Goal: Task Accomplishment & Management: Use online tool/utility

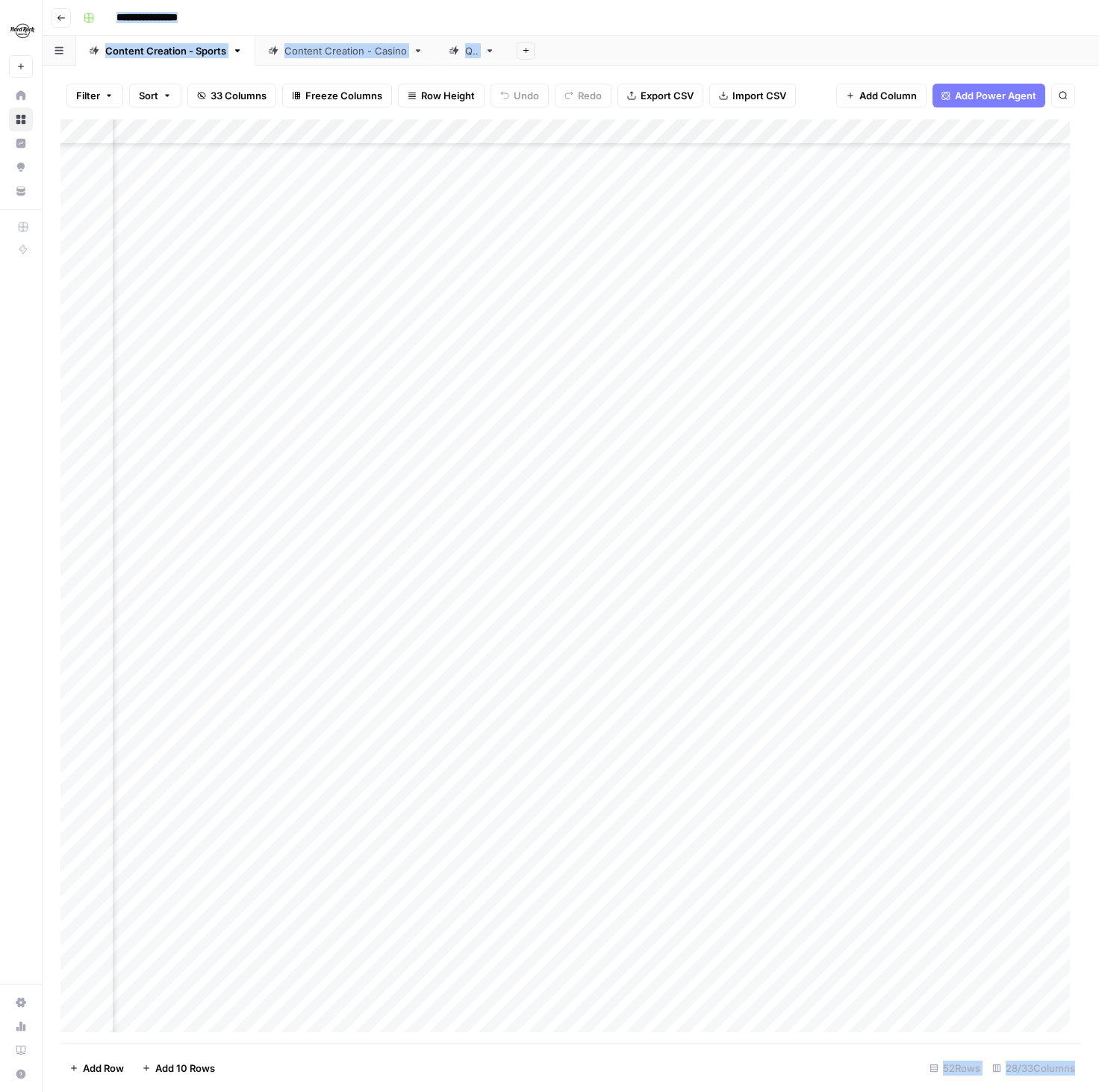
scroll to position [456, 2207]
click at [129, 19] on input "**********" at bounding box center [160, 18] width 100 height 24
click at [64, 19] on icon "button" at bounding box center [61, 18] width 9 height 9
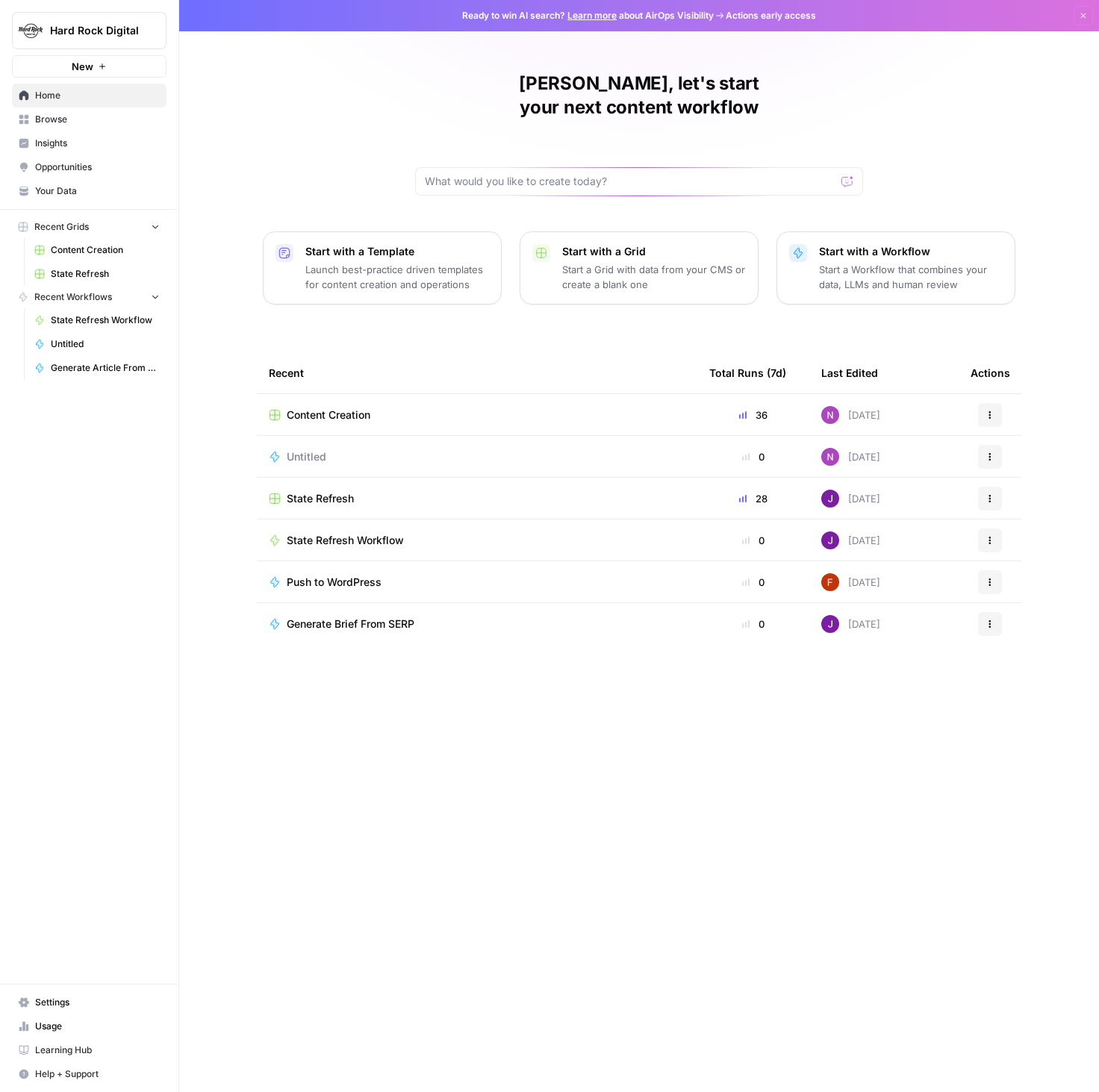
click at [345, 533] on span "State Refresh Workflow" at bounding box center [346, 540] width 118 height 15
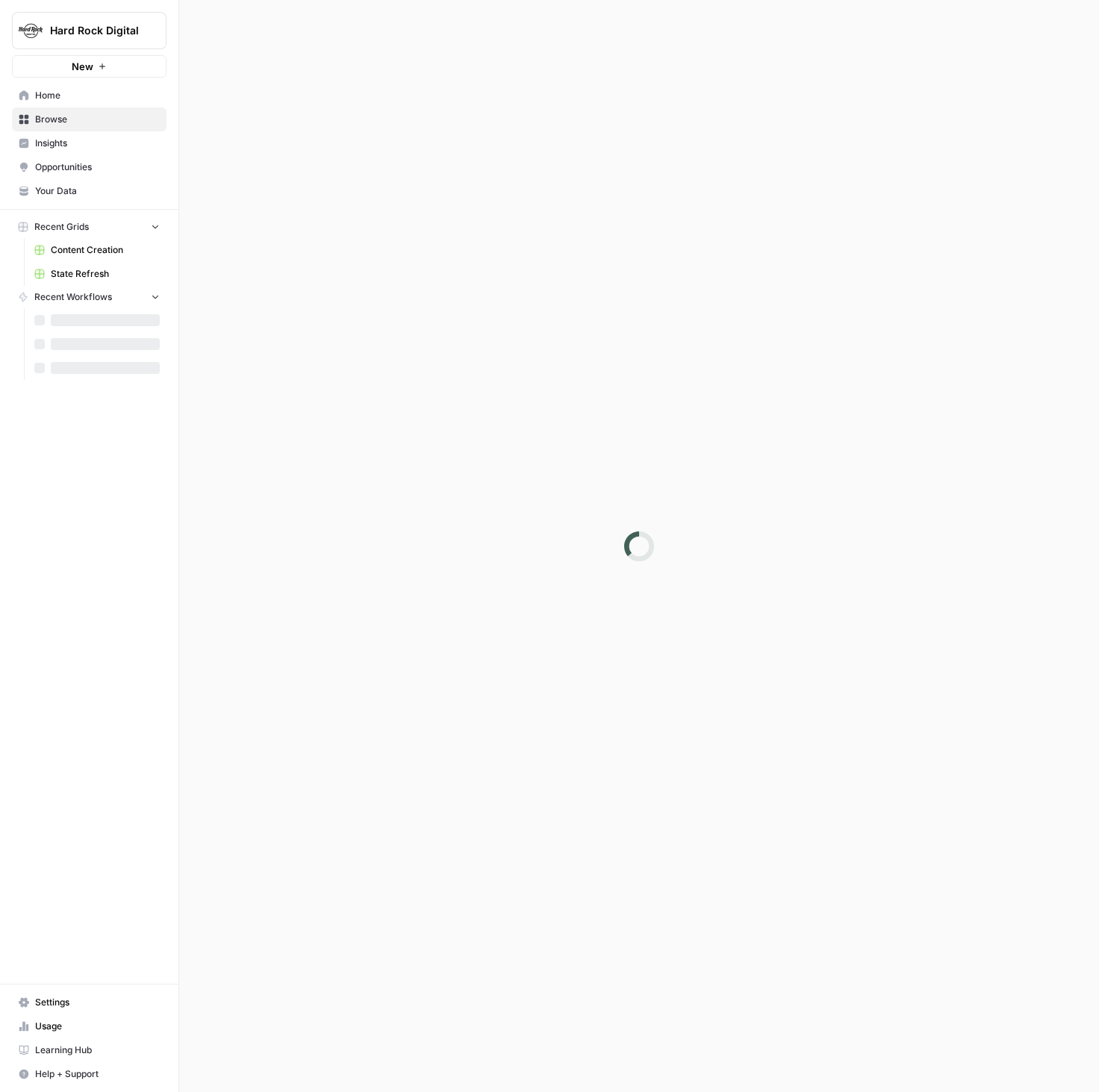
click at [345, 513] on div at bounding box center [638, 546] width 919 height 1092
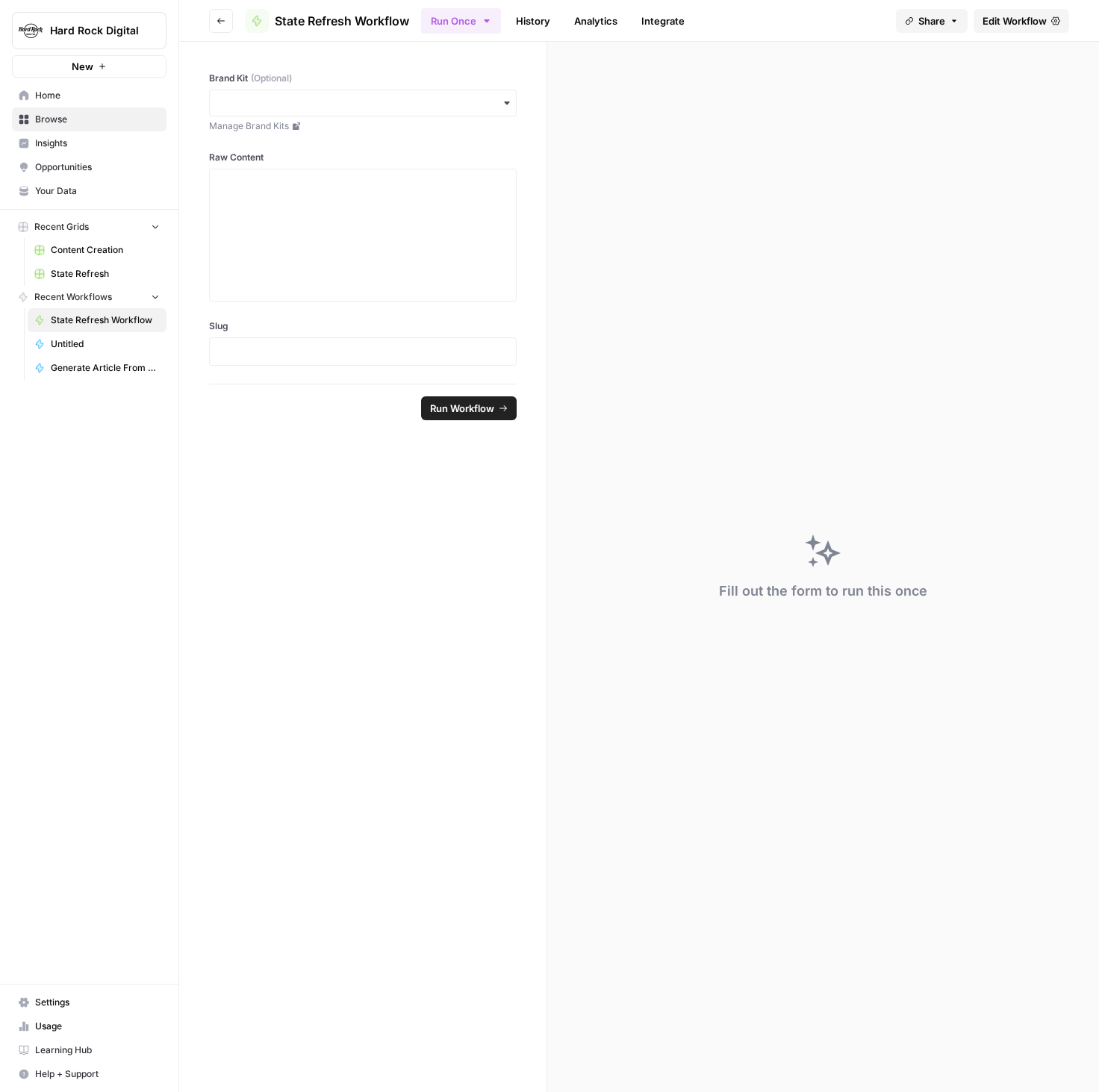
click at [294, 22] on span "State Refresh Workflow" at bounding box center [342, 21] width 135 height 18
click at [221, 19] on icon "button" at bounding box center [221, 21] width 9 height 9
click at [226, 22] on button "Go back" at bounding box center [221, 21] width 24 height 24
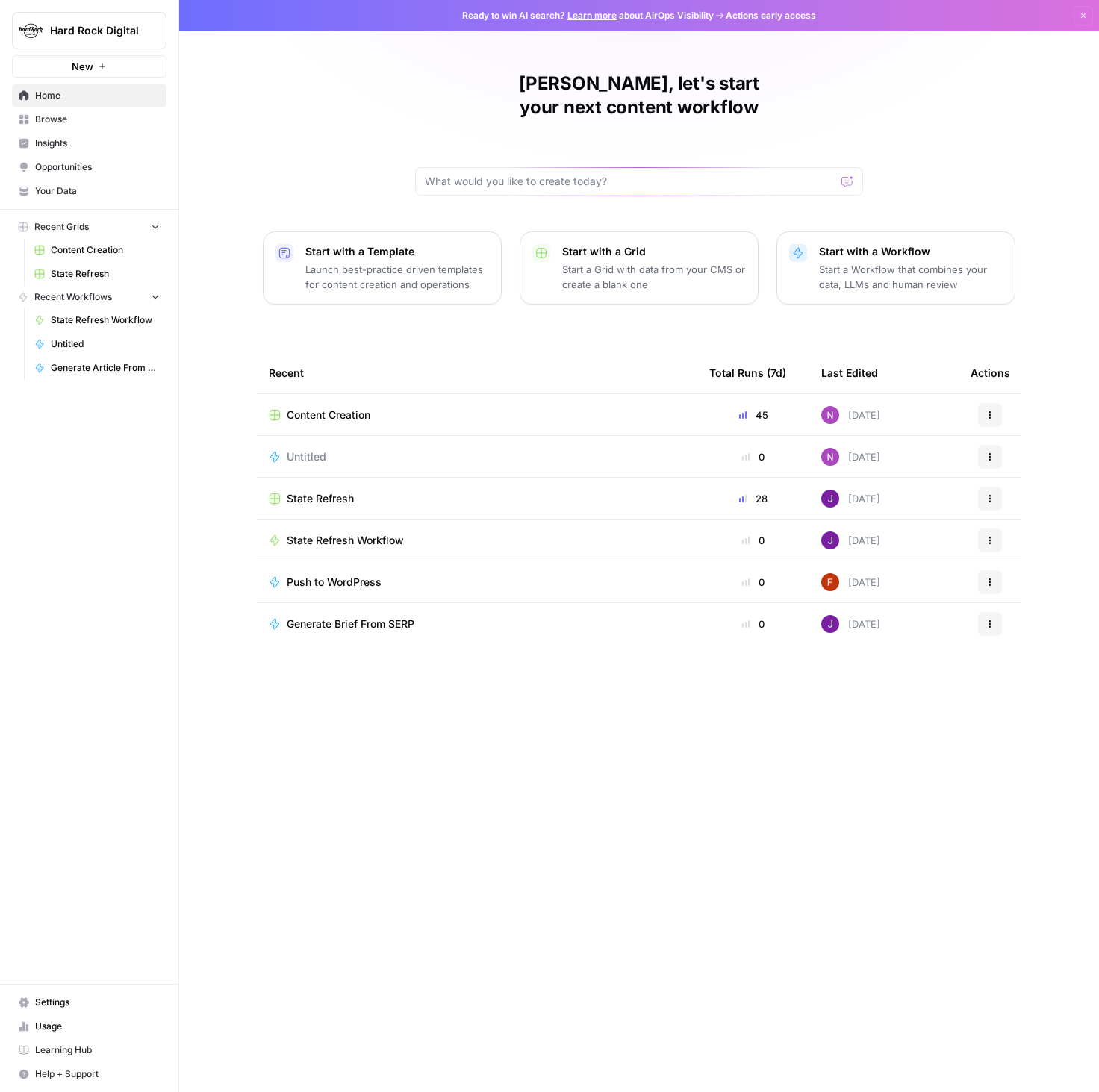
click at [339, 533] on span "State Refresh Workflow" at bounding box center [346, 540] width 118 height 15
click at [336, 491] on span "State Refresh" at bounding box center [321, 498] width 67 height 15
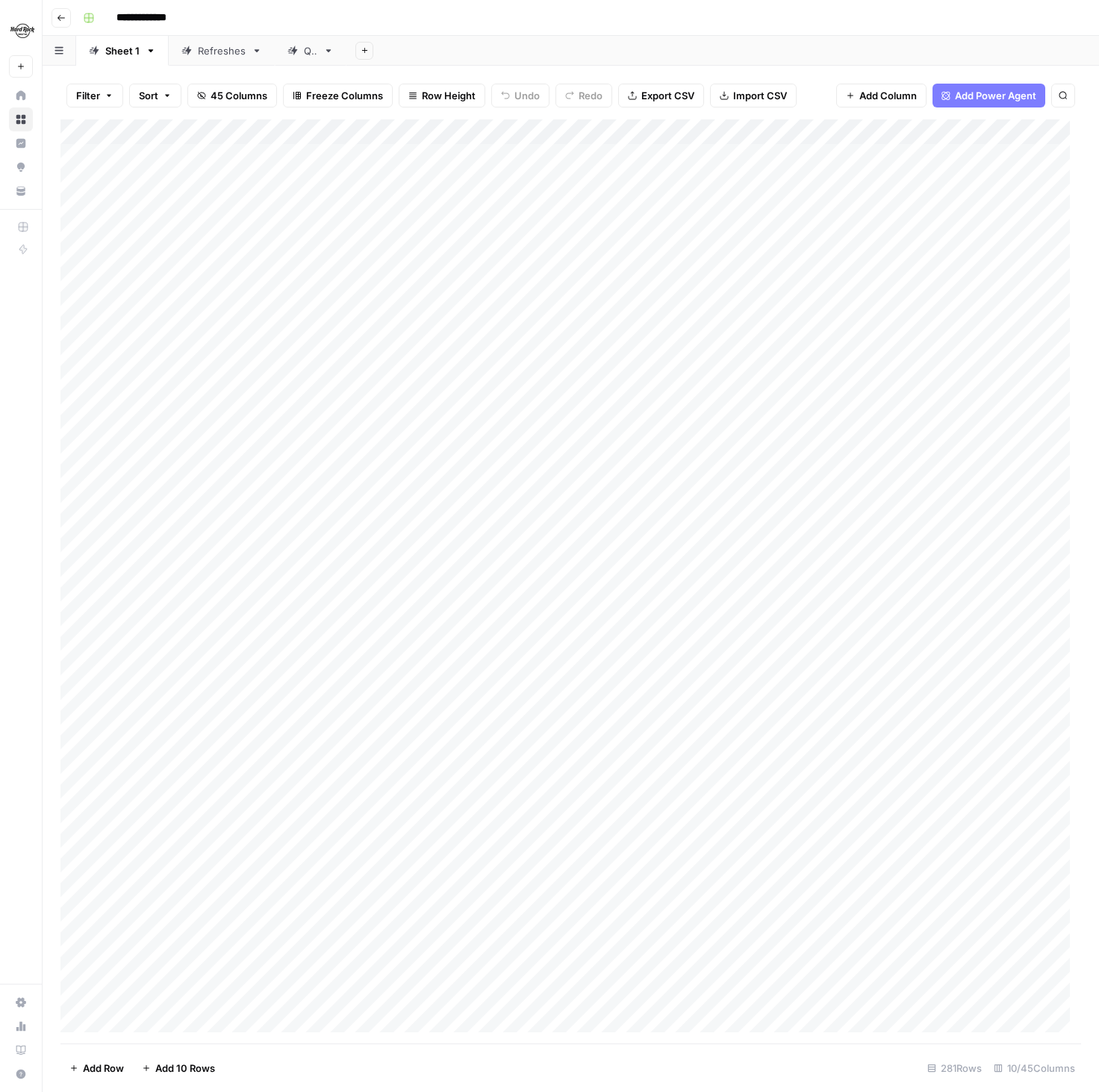
click at [238, 157] on div "Add Column" at bounding box center [570, 581] width 1020 height 924
click at [260, 154] on button "button" at bounding box center [190, 156] width 156 height 26
click at [525, 112] on div "Filter Sort 45 Columns Freeze Columns Row Height Undo Redo Export CSV Import CS…" at bounding box center [570, 95] width 1020 height 48
click at [222, 98] on span "45 Columns" at bounding box center [239, 95] width 57 height 15
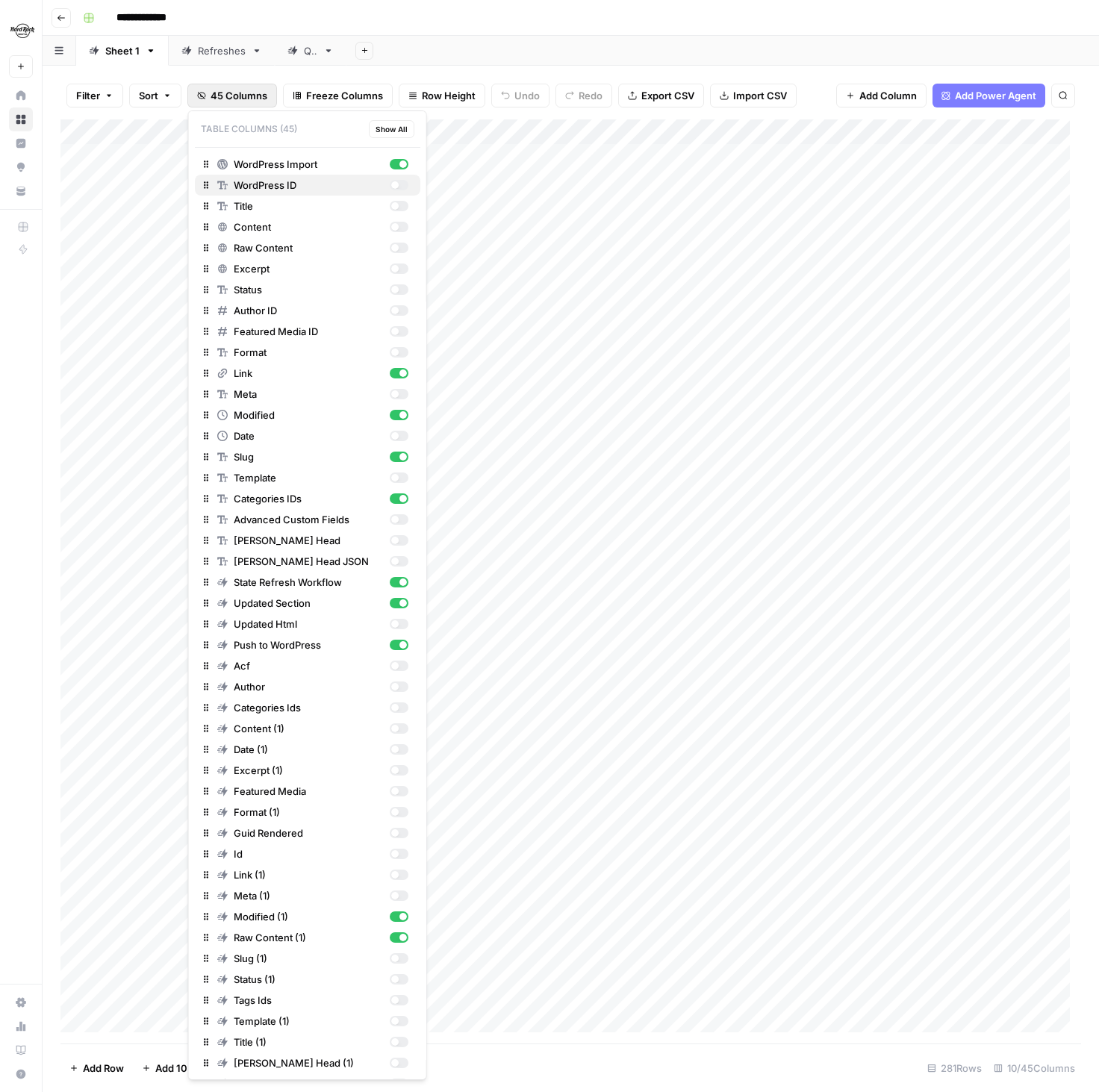
click at [391, 184] on div "button" at bounding box center [394, 185] width 8 height 8
click at [389, 184] on div "button" at bounding box center [398, 185] width 19 height 10
click at [391, 184] on div "button" at bounding box center [394, 185] width 8 height 8
click at [488, 120] on div "Add Column" at bounding box center [570, 581] width 1020 height 924
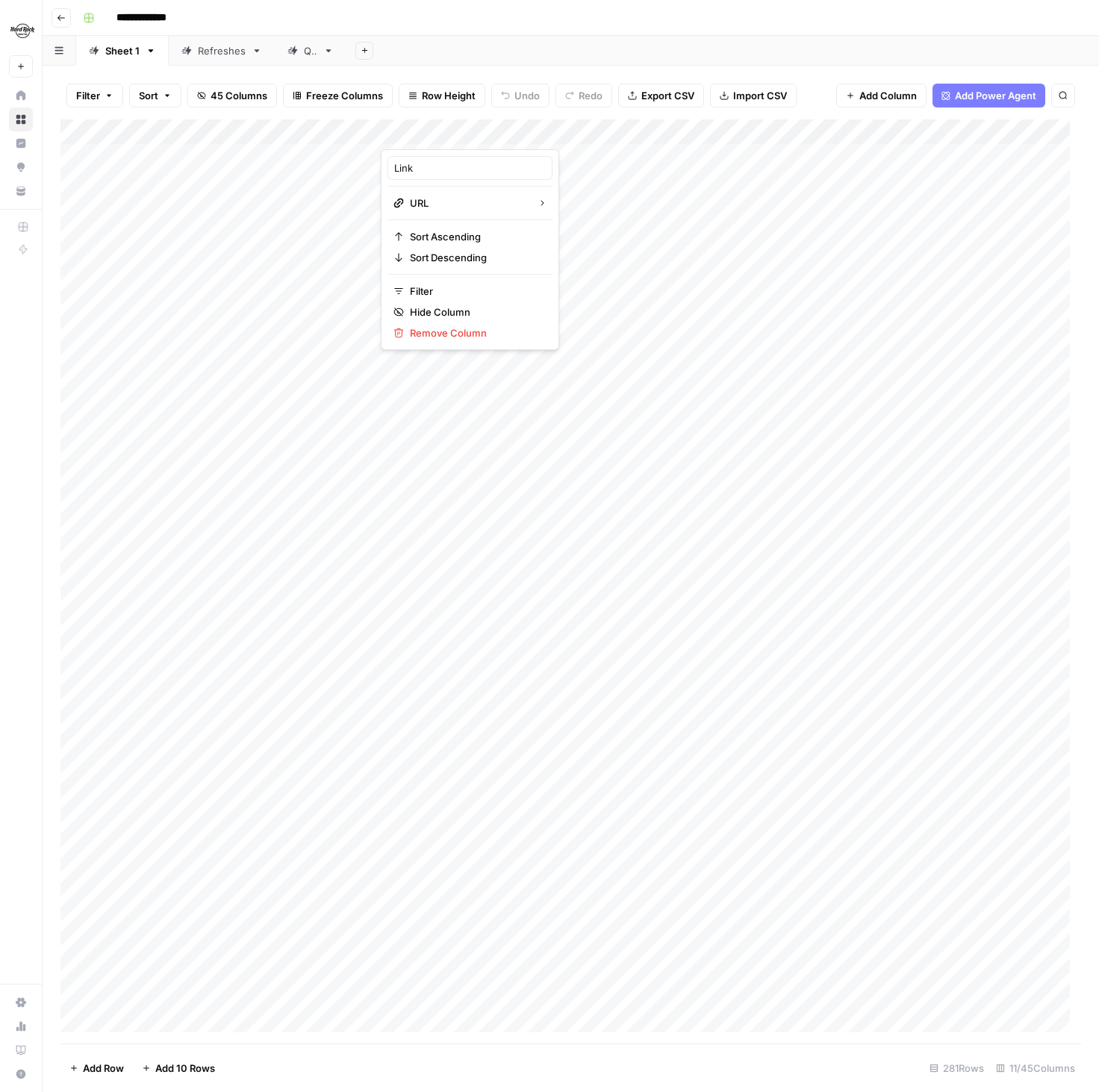
click at [462, 115] on div "Filter Sort 45 Columns Freeze Columns Row Height Undo Redo Export CSV Import CS…" at bounding box center [570, 95] width 1020 height 48
